Goal: Task Accomplishment & Management: Complete application form

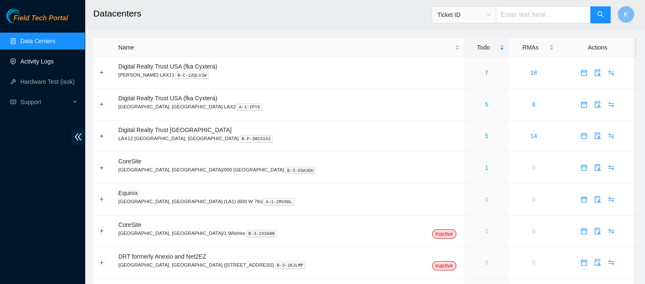
click at [44, 61] on link "Activity Logs" at bounding box center [36, 61] width 33 height 7
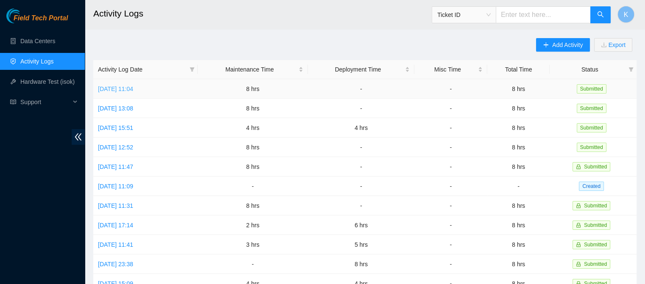
click at [125, 88] on link "[DATE] 11:04" at bounding box center [115, 89] width 35 height 7
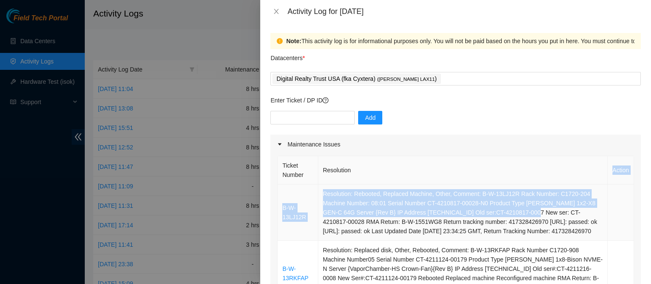
click at [513, 211] on table "Ticket Number Resolution Action B-W-13LJ12R Resolution: Rebooted, Replaced Mach…" at bounding box center [456, 288] width 356 height 264
click at [276, 11] on icon "close" at bounding box center [276, 11] width 5 height 5
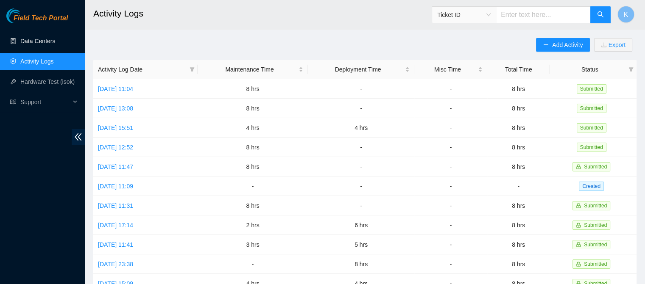
click at [40, 41] on link "Data Centers" at bounding box center [37, 41] width 35 height 7
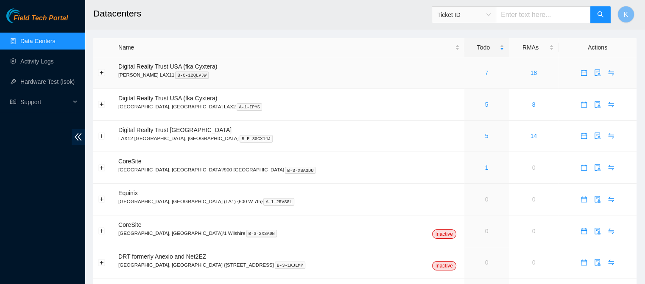
click at [485, 71] on link "7" at bounding box center [486, 73] width 3 height 7
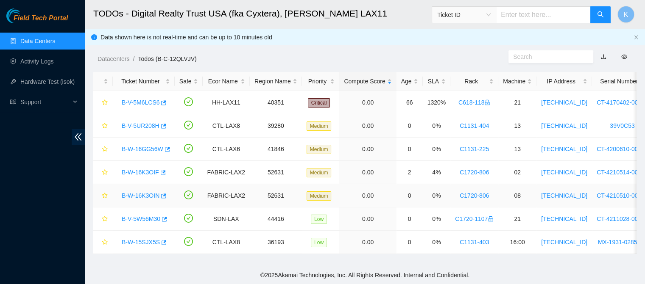
click at [143, 195] on link "B-W-16K3OIN" at bounding box center [141, 195] width 38 height 7
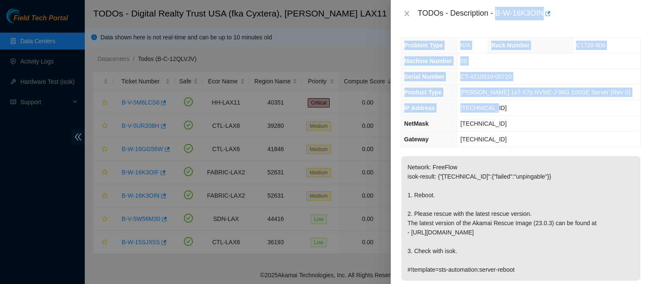
drag, startPoint x: 497, startPoint y: 12, endPoint x: 519, endPoint y: 101, distance: 91.7
click at [519, 101] on div "TODOs - Description - B-W-16K3OIN Problem Type N/A Rack Number C1720-806 Machin…" at bounding box center [521, 142] width 260 height 284
copy div "B-W-16K3OIN Problem Type N/A Rack Number C1720-806 Machine Number 08 Serial Num…"
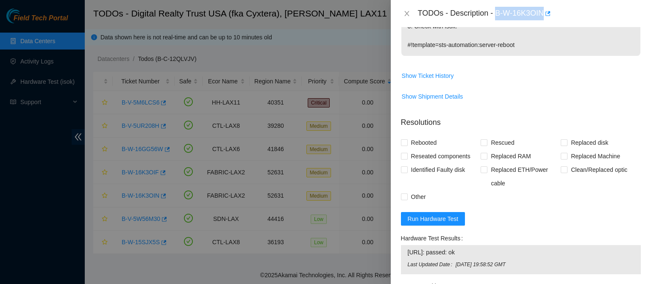
scroll to position [351, 0]
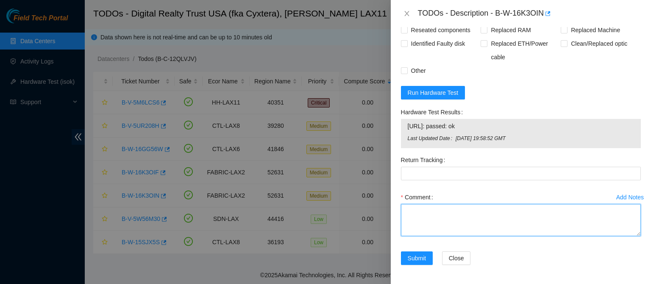
click at [489, 217] on textarea "Comment" at bounding box center [521, 220] width 240 height 32
paste textarea "B-W-16K3OIN Problem Type N/A Rack Number C1720-806 Machine Number 08 Serial Num…"
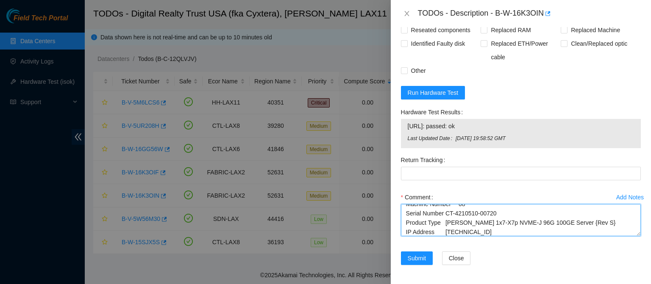
type textarea "B-W-16K3OIN Problem Type N/A Rack Number C1720-806 Machine Number 08 Serial Num…"
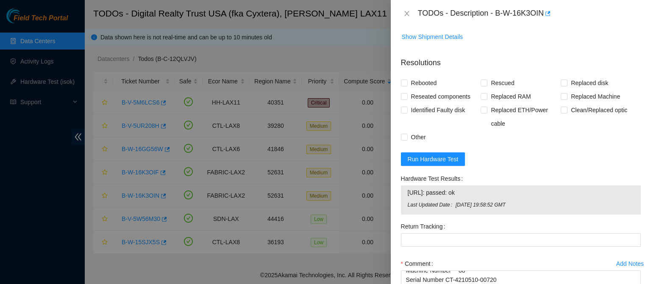
scroll to position [281, 0]
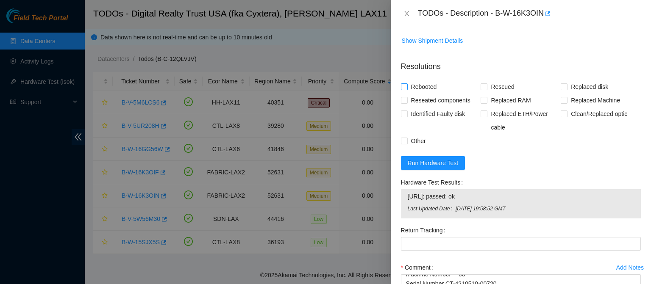
click at [425, 85] on span "Rebooted" at bounding box center [424, 87] width 33 height 14
click at [407, 85] on input "Rebooted" at bounding box center [404, 87] width 6 height 6
checkbox input "true"
click at [507, 87] on span "Rescued" at bounding box center [502, 87] width 30 height 14
click at [487, 87] on input "Rescued" at bounding box center [484, 87] width 6 height 6
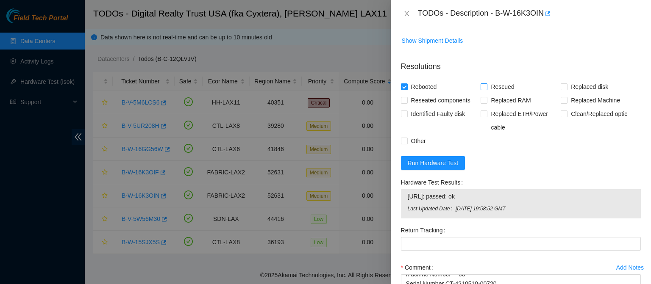
checkbox input "true"
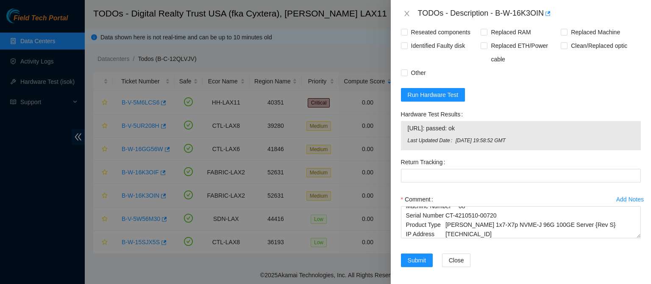
scroll to position [351, 0]
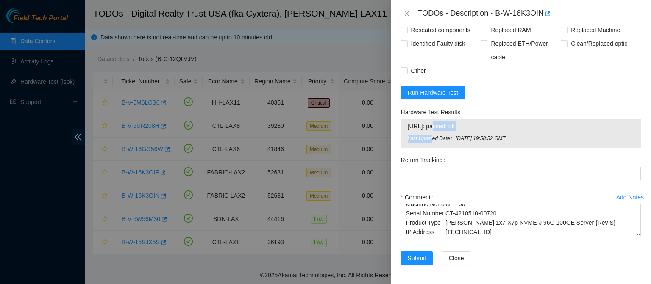
click at [431, 130] on tbody "[URL]: passed: ok Last Updated Date [DATE] 19:58:52 GMT" at bounding box center [520, 133] width 227 height 25
click at [407, 124] on td "[URL]: passed: ok" at bounding box center [520, 127] width 227 height 13
drag, startPoint x: 407, startPoint y: 124, endPoint x: 550, endPoint y: 135, distance: 143.3
click at [550, 135] on tbody "[URL]: passed: ok Last Updated Date [DATE] 19:58:52 GMT" at bounding box center [520, 133] width 227 height 25
copy tbody "[URL]: passed: ok Last Updated Date [DATE] 19:58:52 GMT"
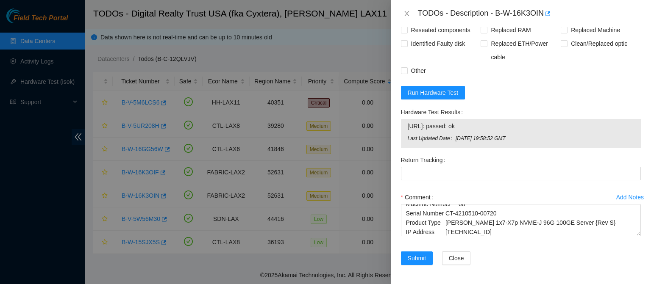
scroll to position [0, 0]
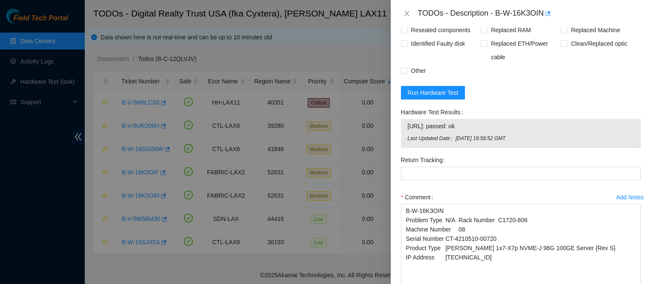
drag, startPoint x: 632, startPoint y: 233, endPoint x: 637, endPoint y: 293, distance: 60.4
click at [637, 284] on html "Field Tech Portal Data Centers Activity Logs Hardware Test (isok) Support TODOs…" at bounding box center [325, 142] width 651 height 284
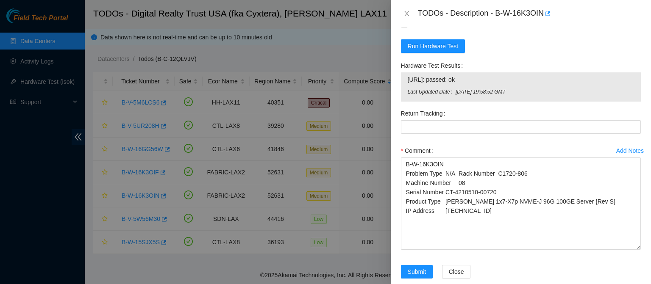
scroll to position [412, 0]
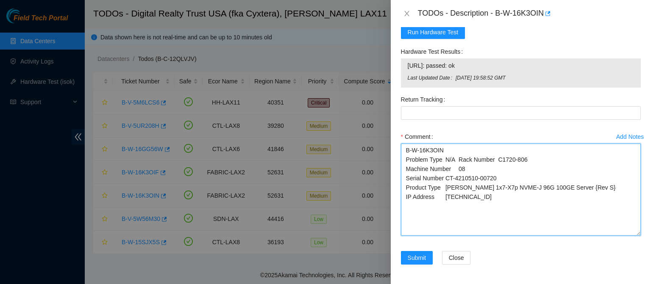
click at [477, 195] on textarea "B-W-16K3OIN Problem Type N/A Rack Number C1720-806 Machine Number 08 Serial Num…" at bounding box center [521, 190] width 240 height 92
paste textarea "[URL]: passed: ok Last Updated Date [DATE] 19:58:52 GMT"
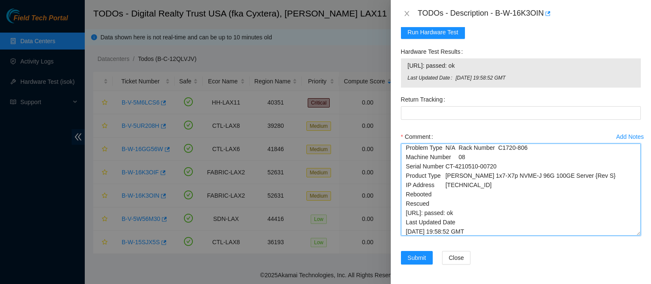
type textarea "B-W-16K3OIN Problem Type N/A Rack Number C1720-806 Machine Number 08 Serial Num…"
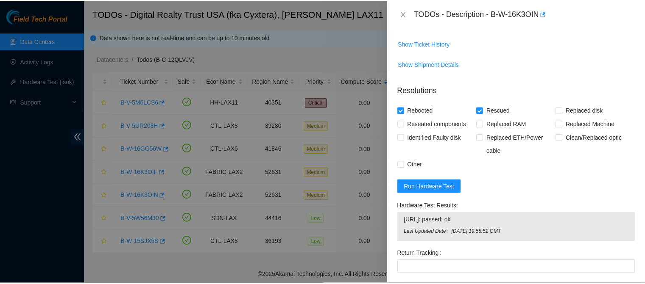
scroll to position [412, 0]
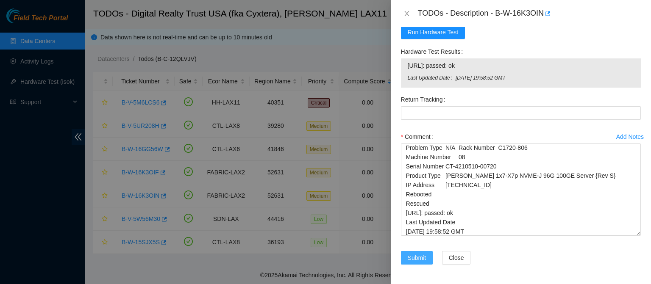
click at [415, 259] on span "Submit" at bounding box center [417, 257] width 19 height 9
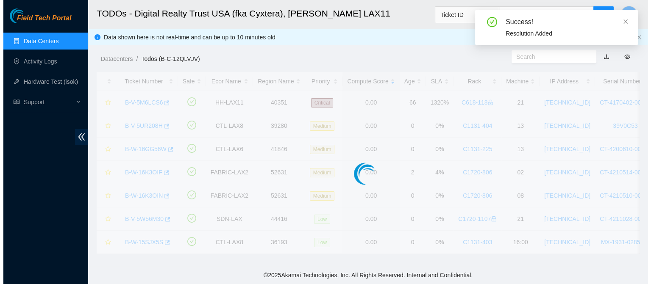
scroll to position [274, 0]
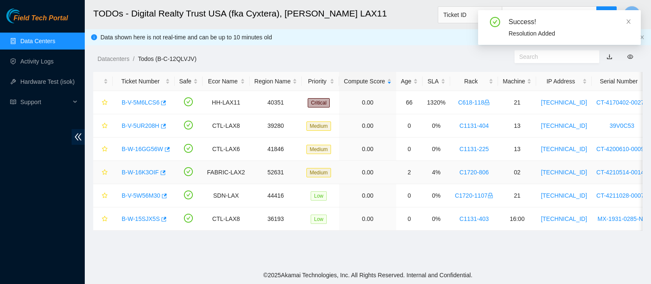
click at [139, 170] on link "B-W-16K3OIF" at bounding box center [140, 172] width 37 height 7
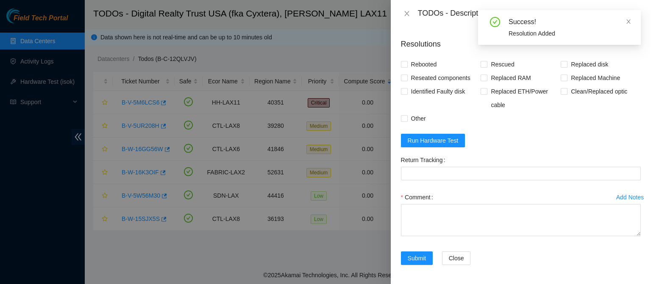
scroll to position [351, 0]
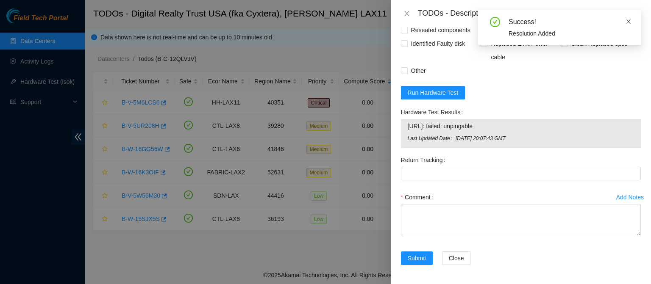
click at [628, 20] on icon "close" at bounding box center [629, 22] width 6 height 6
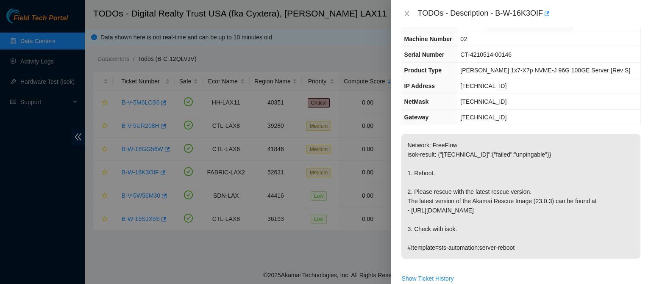
scroll to position [0, 0]
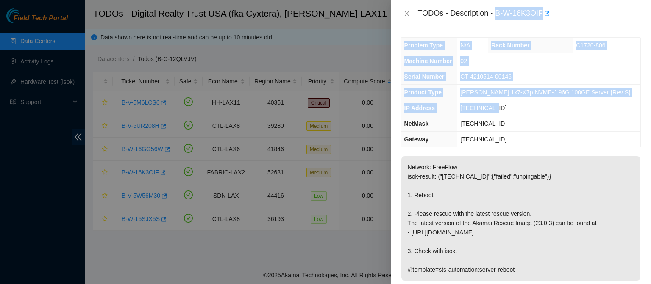
drag, startPoint x: 496, startPoint y: 11, endPoint x: 514, endPoint y: 105, distance: 94.9
click at [514, 105] on div "TODOs - Description - B-W-16K3OIF Problem Type N/A Rack Number C1720-806 Machin…" at bounding box center [521, 142] width 260 height 284
copy div "B-W-16K3OIF Problem Type N/A Rack Number C1720-806 Machine Number 02 Serial Num…"
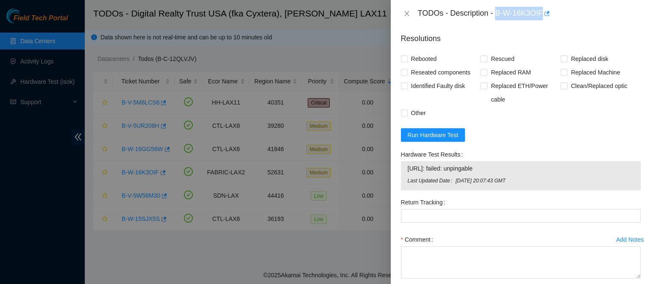
scroll to position [351, 0]
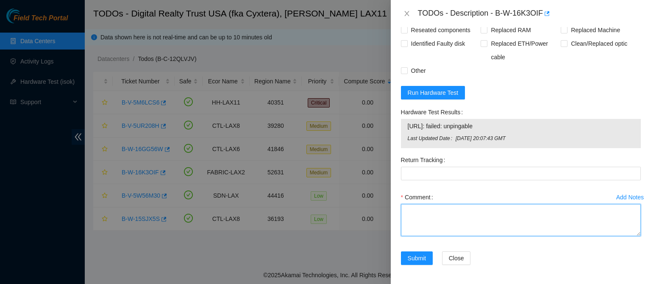
click at [464, 215] on textarea "Comment" at bounding box center [521, 220] width 240 height 32
paste textarea "B-W-16K3OIF Problem Type N/A Rack Number C1720-806 Machine Number 02 Serial Num…"
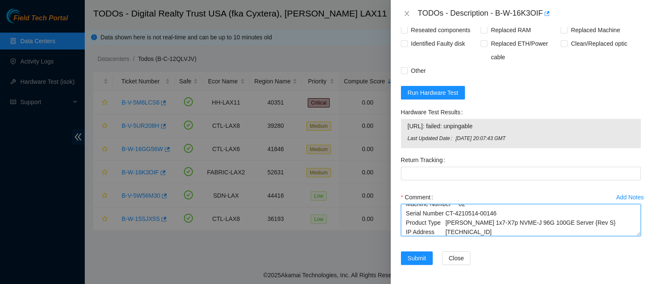
scroll to position [0, 0]
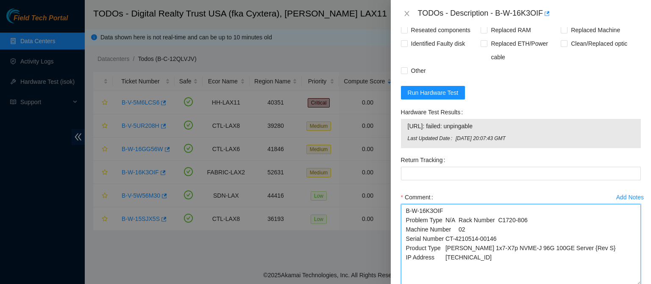
drag, startPoint x: 634, startPoint y: 234, endPoint x: 634, endPoint y: 284, distance: 50.0
click at [634, 284] on textarea "B-W-16K3OIF Problem Type N/A Rack Number C1720-806 Machine Number 02 Serial Num…" at bounding box center [521, 245] width 240 height 82
type textarea "B-W-16K3OIF Problem Type N/A Rack Number C1720-806 Machine Number 02 Serial Num…"
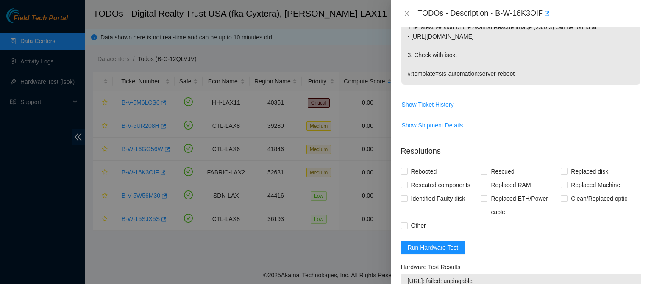
scroll to position [189, 0]
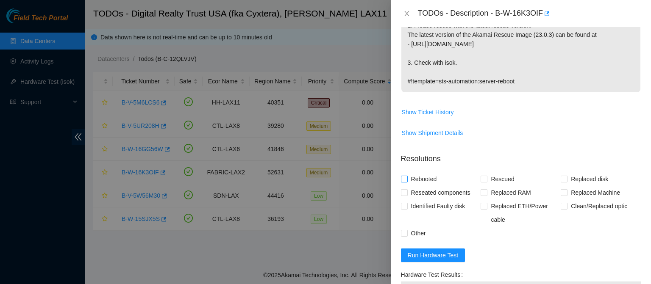
click at [433, 179] on span "Rebooted" at bounding box center [424, 180] width 33 height 14
click at [407, 179] on input "Rebooted" at bounding box center [404, 179] width 6 height 6
checkbox input "true"
click at [492, 177] on span "Rescued" at bounding box center [502, 180] width 30 height 14
click at [487, 177] on input "Rescued" at bounding box center [484, 179] width 6 height 6
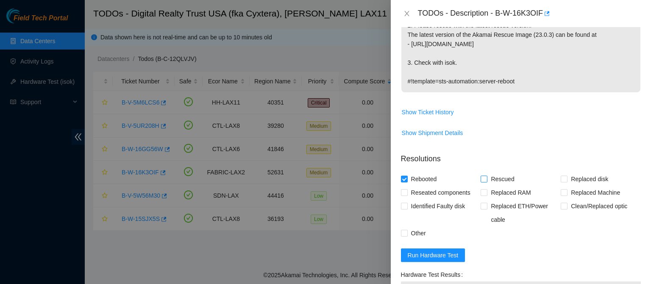
checkbox input "true"
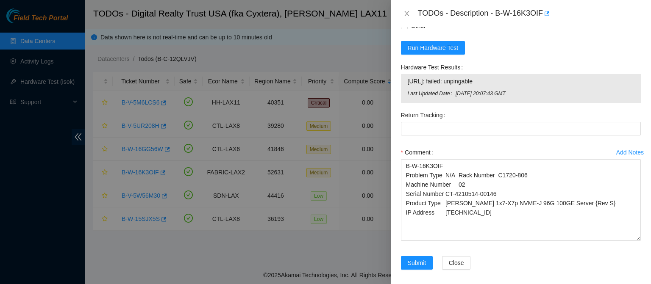
scroll to position [398, 0]
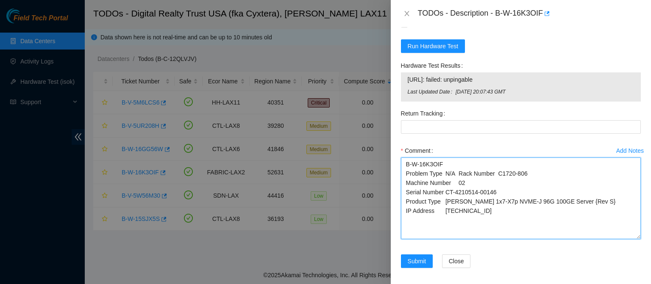
drag, startPoint x: 457, startPoint y: 173, endPoint x: 407, endPoint y: 177, distance: 49.8
click at [407, 177] on textarea "B-W-16K3OIF Problem Type N/A Rack Number C1720-806 Machine Number 02 Serial Num…" at bounding box center [521, 199] width 240 height 82
click at [480, 212] on textarea "B-W-16K3OIF Rack Number C1720-806 Machine Number 02 Serial Number CT-4210514-00…" at bounding box center [521, 199] width 240 height 82
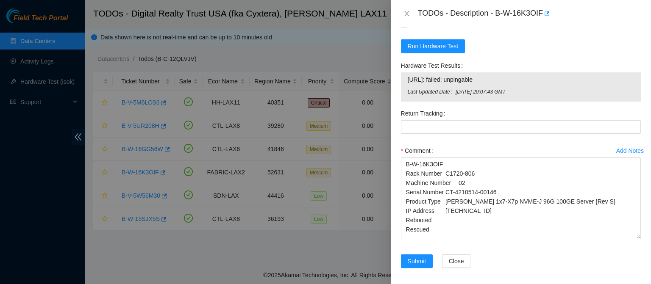
click at [448, 249] on div "Add Notes Comment B-W-16K3OIF Rack Number C1720-806 Machine Number 02 Serial Nu…" at bounding box center [521, 199] width 247 height 111
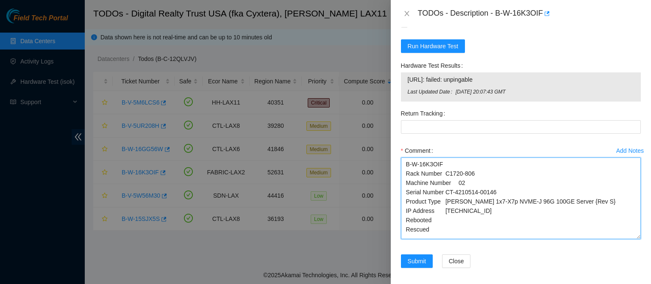
click at [421, 232] on textarea "B-W-16K3OIF Rack Number C1720-806 Machine Number 02 Serial Number CT-4210514-00…" at bounding box center [521, 199] width 240 height 82
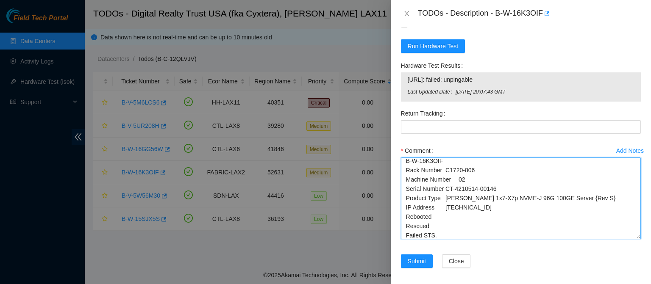
scroll to position [13, 0]
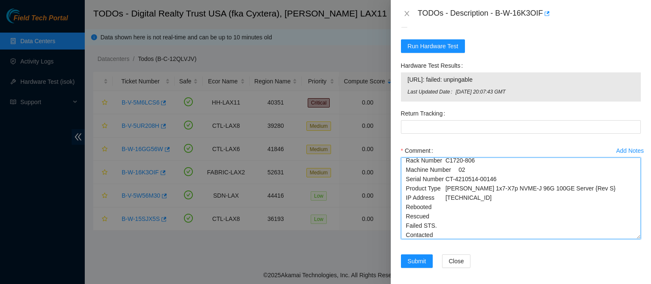
drag, startPoint x: 422, startPoint y: 226, endPoint x: 432, endPoint y: 225, distance: 9.4
click at [432, 225] on textarea "B-W-16K3OIF Rack Number C1720-806 Machine Number 02 Serial Number CT-4210514-00…" at bounding box center [521, 199] width 240 height 82
click at [432, 235] on textarea "B-W-16K3OIF Rack Number C1720-806 Machine Number 02 Serial Number CT-4210514-00…" at bounding box center [521, 199] width 240 height 82
paste textarea "STS"
click at [422, 224] on textarea "B-W-16K3OIF Rack Number C1720-806 Machine Number 02 Serial Number CT-4210514-00…" at bounding box center [521, 199] width 240 height 82
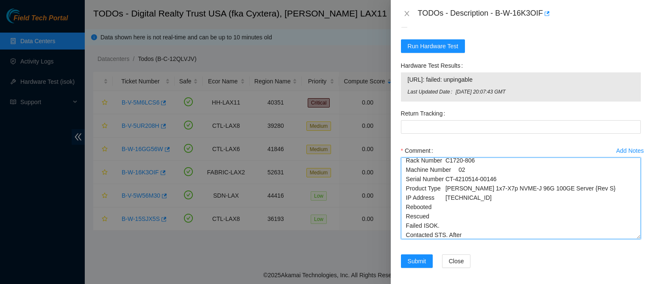
click at [462, 234] on textarea "B-W-16K3OIF Rack Number C1720-806 Machine Number 02 Serial Number CT-4210514-00…" at bounding box center [521, 199] width 240 height 82
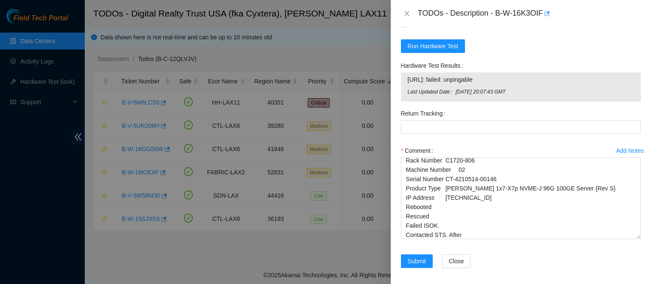
drag, startPoint x: 438, startPoint y: 79, endPoint x: 504, endPoint y: 78, distance: 65.7
click at [504, 78] on span "[URL]: failed: unpingable" at bounding box center [521, 79] width 226 height 9
drag, startPoint x: 493, startPoint y: 78, endPoint x: 407, endPoint y: 86, distance: 86.8
click at [407, 86] on td "[URL]: failed: unpingable" at bounding box center [520, 81] width 227 height 13
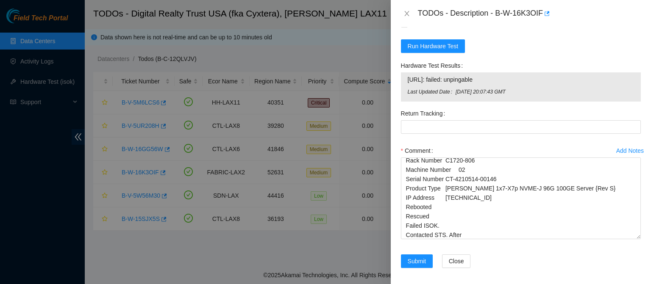
copy span "[URL]: failed: unpingable"
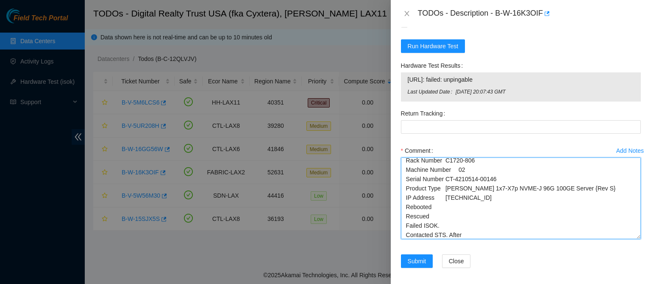
click at [452, 226] on textarea "B-W-16K3OIF Rack Number C1720-806 Machine Number 02 Serial Number CT-4210514-00…" at bounding box center [521, 199] width 240 height 82
paste textarea "[URL]: failed: unpingable"
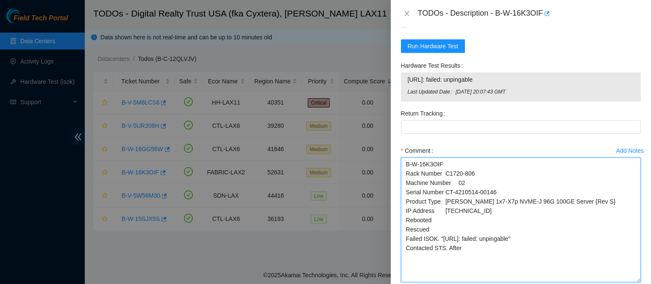
drag, startPoint x: 631, startPoint y: 237, endPoint x: 631, endPoint y: 280, distance: 43.2
click at [631, 280] on textarea "B-W-16K3OIF Rack Number C1720-806 Machine Number 02 Serial Number CT-4210514-00…" at bounding box center [521, 220] width 240 height 125
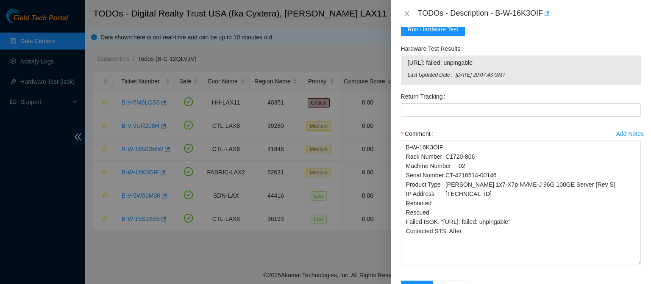
scroll to position [445, 0]
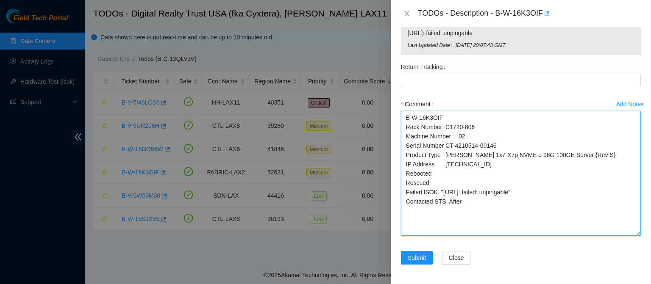
click at [467, 201] on textarea "B-W-16K3OIF Rack Number C1720-806 Machine Number 02 Serial Number CT-4210514-00…" at bounding box center [521, 173] width 240 height 125
paste textarea "[PERSON_NAME] (╯°□°)╯︵ ┻━┻ [DATE] 1:12 PM • ok. We RMA the server for bad NIC"
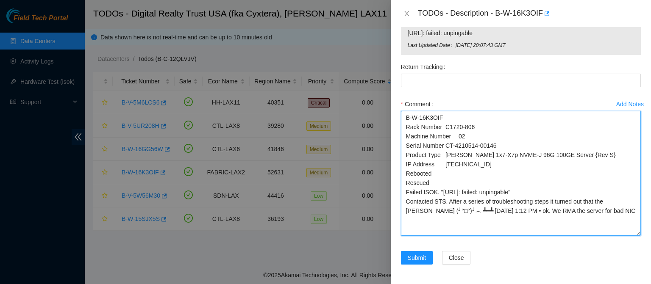
drag, startPoint x: 515, startPoint y: 212, endPoint x: 405, endPoint y: 214, distance: 110.7
click at [405, 214] on textarea "B-W-16K3OIF Rack Number C1720-806 Machine Number 02 Serial Number CT-4210514-00…" at bounding box center [521, 173] width 240 height 125
click at [632, 200] on textarea "B-W-16K3OIF Rack Number C1720-806 Machine Number 02 Serial Number CT-4210514-00…" at bounding box center [521, 173] width 240 height 125
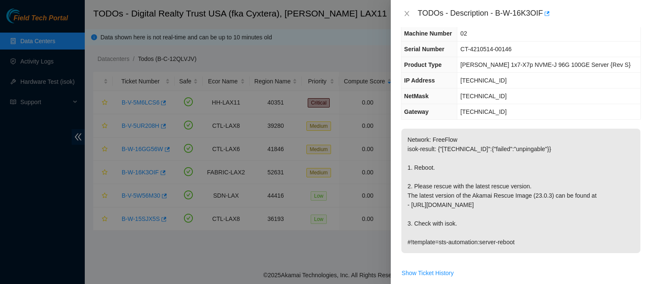
scroll to position [0, 0]
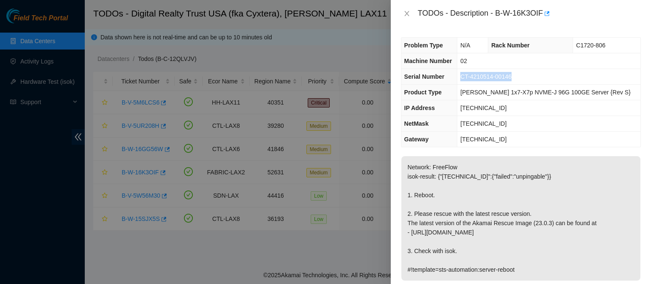
drag, startPoint x: 526, startPoint y: 76, endPoint x: 473, endPoint y: 78, distance: 53.0
click at [473, 78] on td "CT-4210514-00146" at bounding box center [548, 77] width 183 height 16
copy span "CT-4210514-00146"
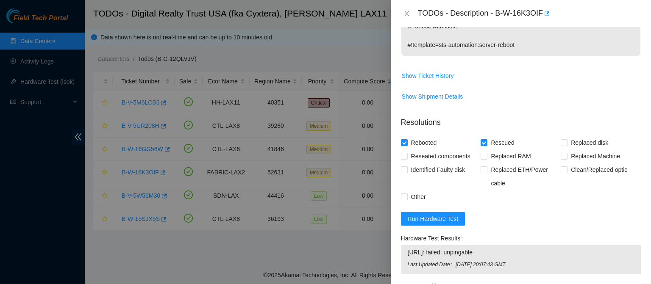
scroll to position [375, 0]
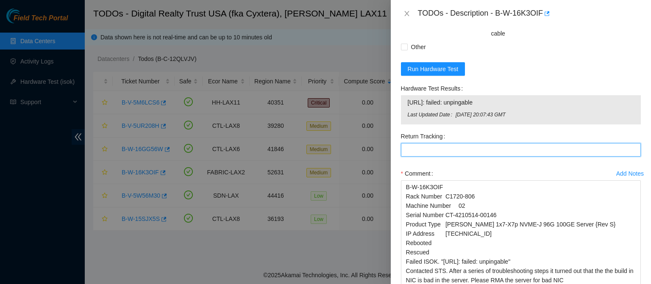
drag, startPoint x: 647, startPoint y: 217, endPoint x: 476, endPoint y: 148, distance: 184.2
click at [476, 148] on Tracking "Return Tracking" at bounding box center [521, 150] width 240 height 14
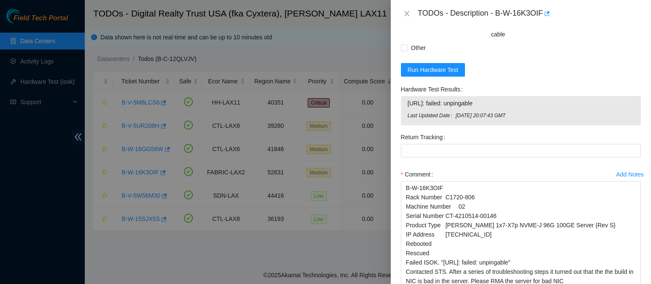
scroll to position [445, 0]
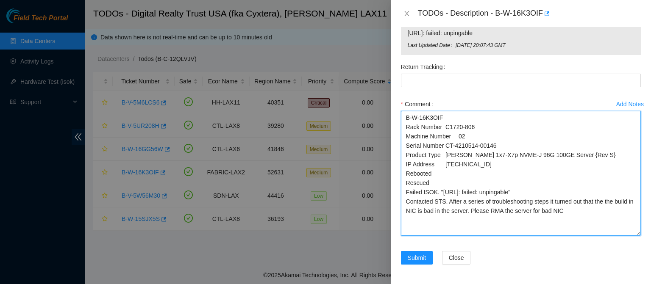
click at [535, 211] on textarea "B-W-16K3OIF Rack Number C1720-806 Machine Number 02 Serial Number CT-4210514-00…" at bounding box center [521, 173] width 240 height 125
paste textarea "CT-4210514-00146"
click at [621, 212] on textarea "B-W-16K3OIF Rack Number C1720-806 Machine Number 02 Serial Number CT-4210514-00…" at bounding box center [521, 173] width 240 height 125
type textarea "B-W-16K3OIF Rack Number C1720-806 Machine Number 02 Serial Number CT-4210514-00…"
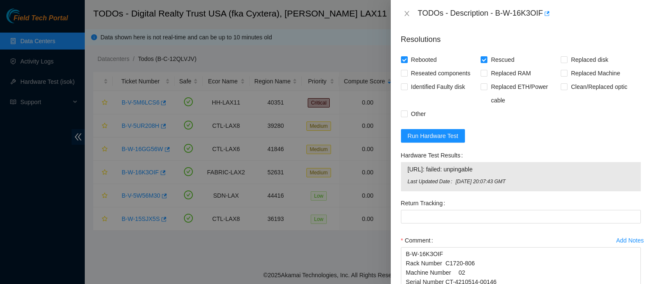
scroll to position [311, 0]
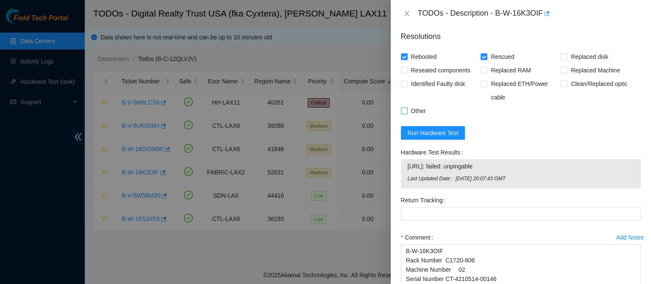
click at [405, 111] on input "Other" at bounding box center [404, 111] width 6 height 6
checkbox input "true"
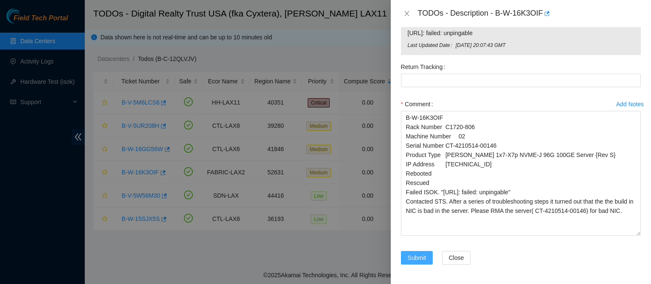
click at [414, 259] on span "Submit" at bounding box center [417, 257] width 19 height 9
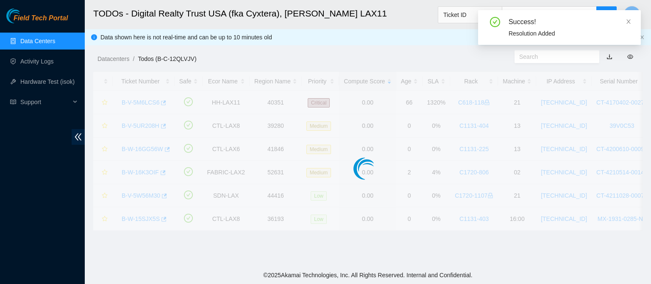
scroll to position [274, 0]
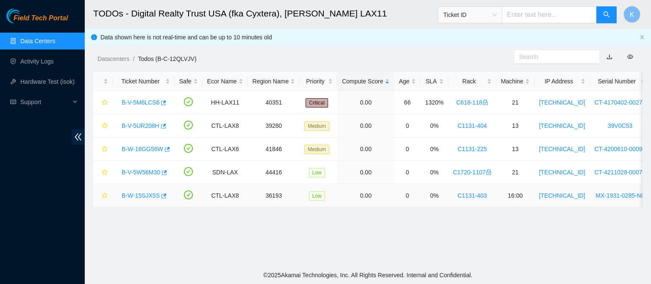
click at [134, 198] on link "B-W-15SJX5S" at bounding box center [141, 195] width 38 height 7
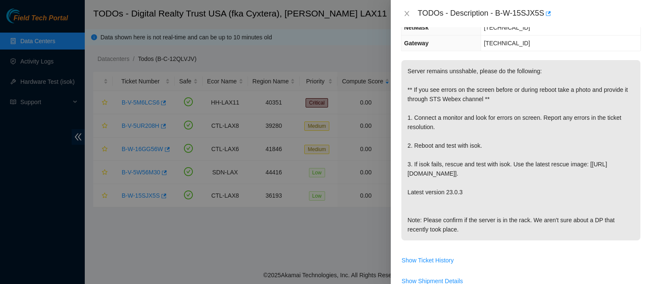
scroll to position [0, 0]
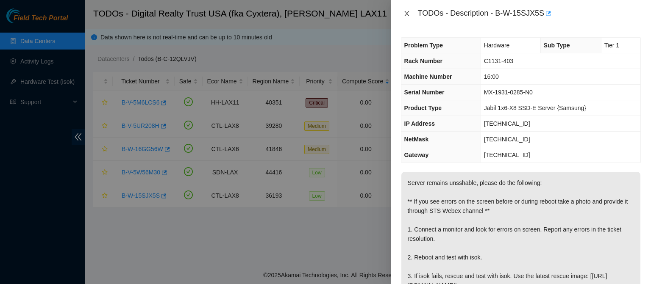
click at [406, 11] on icon "close" at bounding box center [407, 13] width 7 height 7
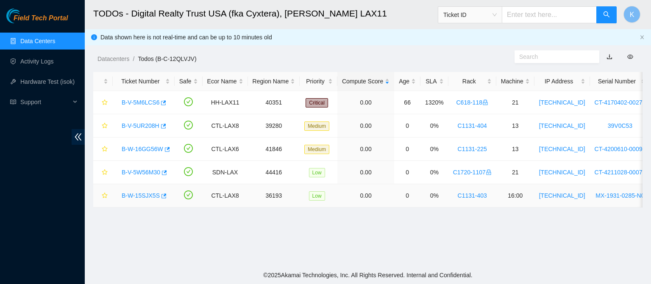
click at [139, 196] on link "B-W-15SJX5S" at bounding box center [141, 195] width 38 height 7
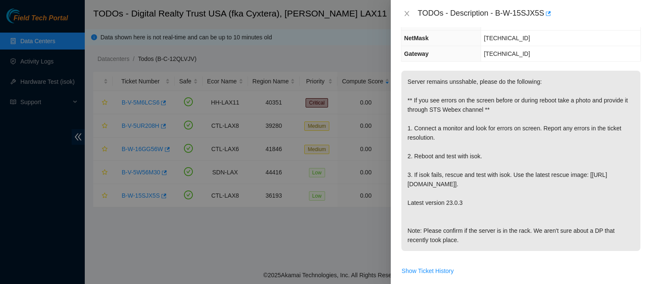
scroll to position [105, 0]
